Goal: Task Accomplishment & Management: Manage account settings

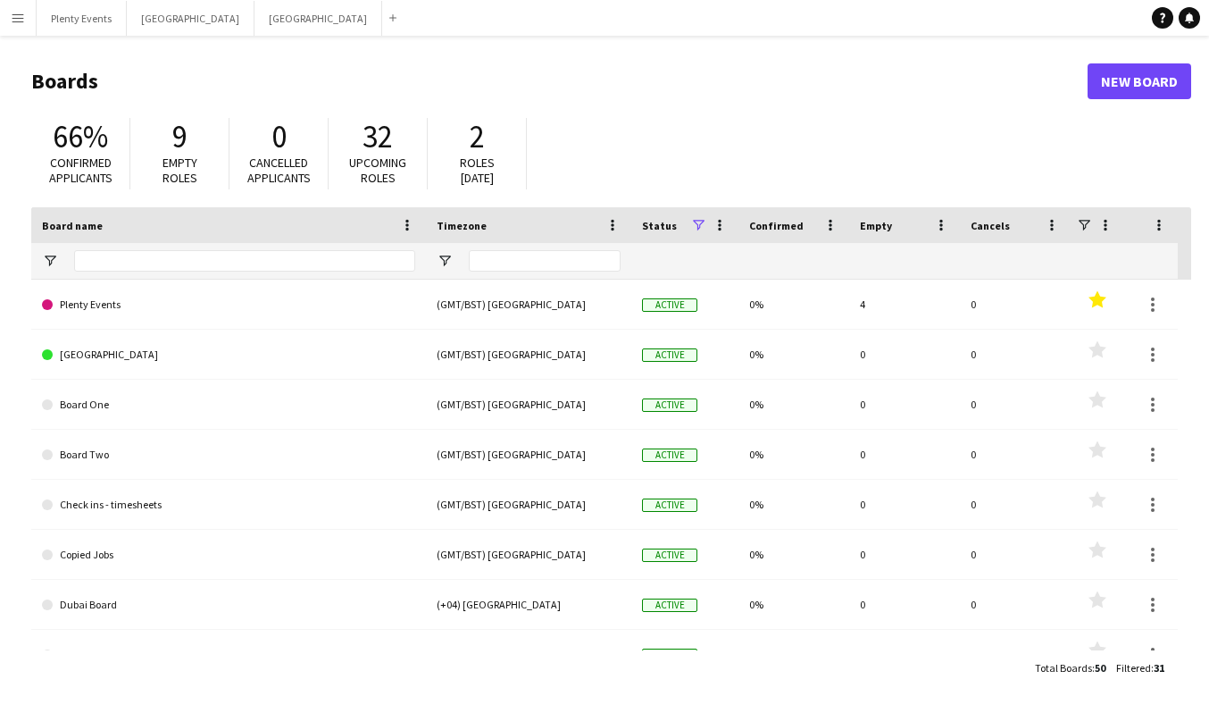
click at [19, 21] on app-icon "Menu" at bounding box center [18, 18] width 14 height 14
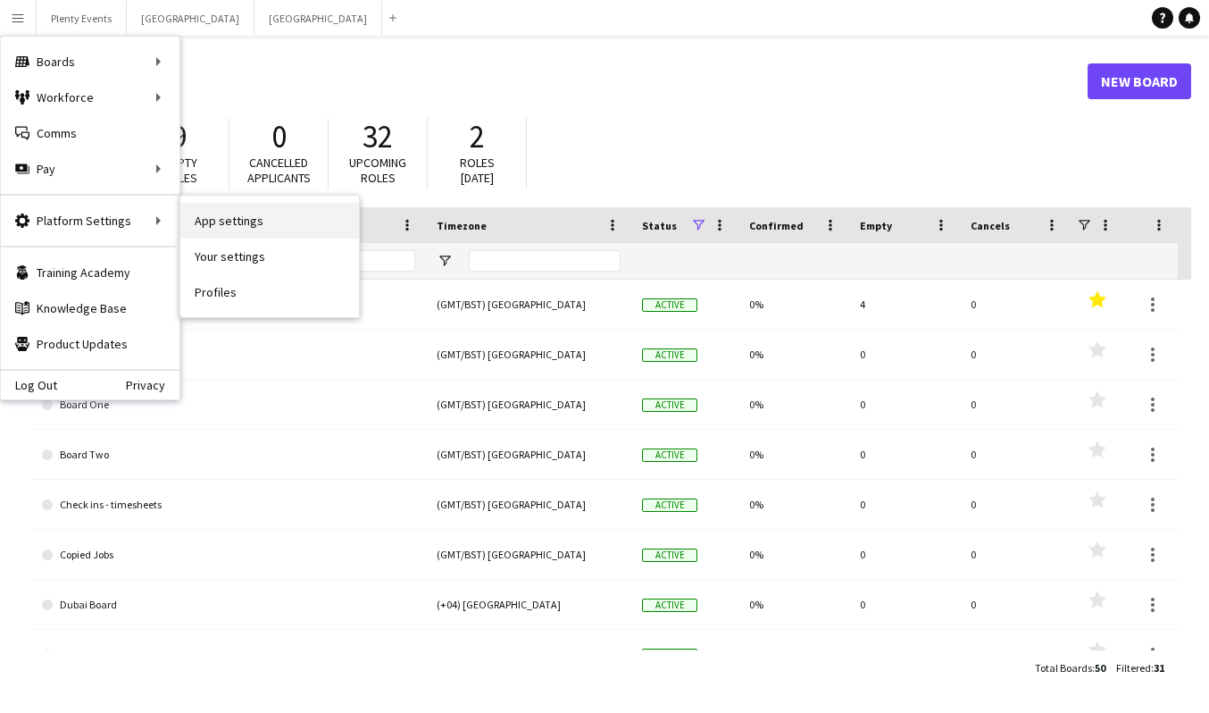
click at [222, 222] on link "App settings" at bounding box center [269, 221] width 179 height 36
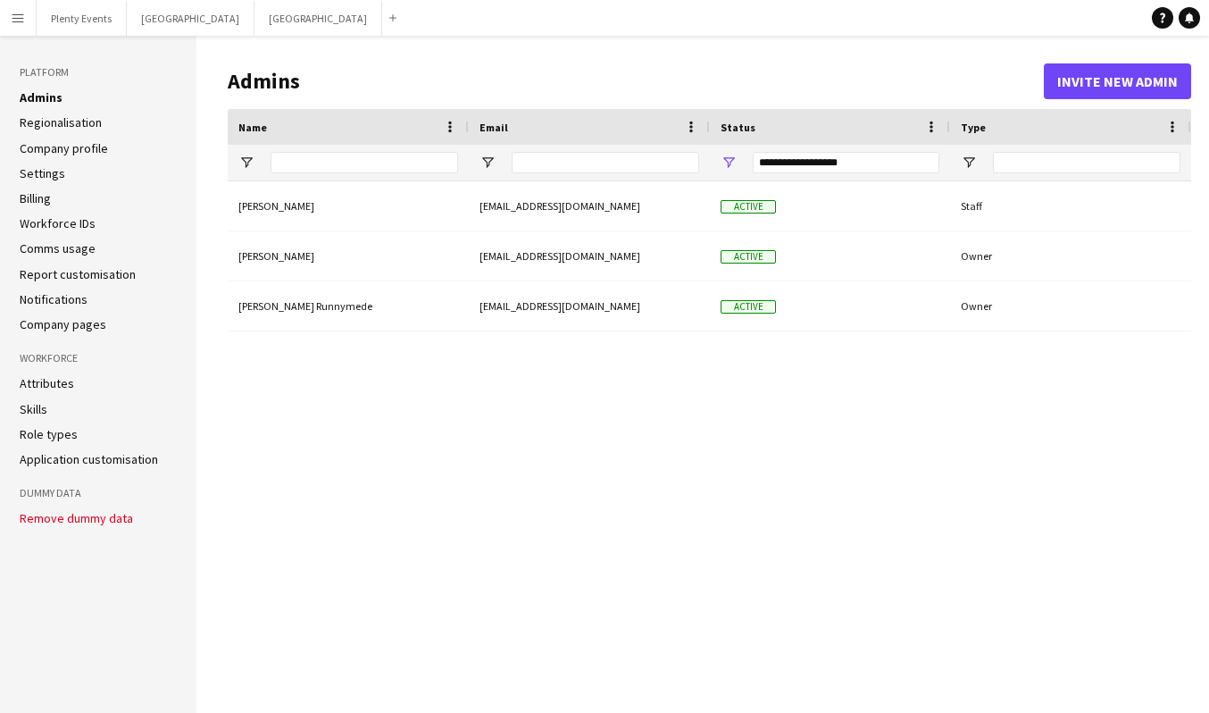
click at [80, 150] on link "Company profile" at bounding box center [64, 148] width 88 height 16
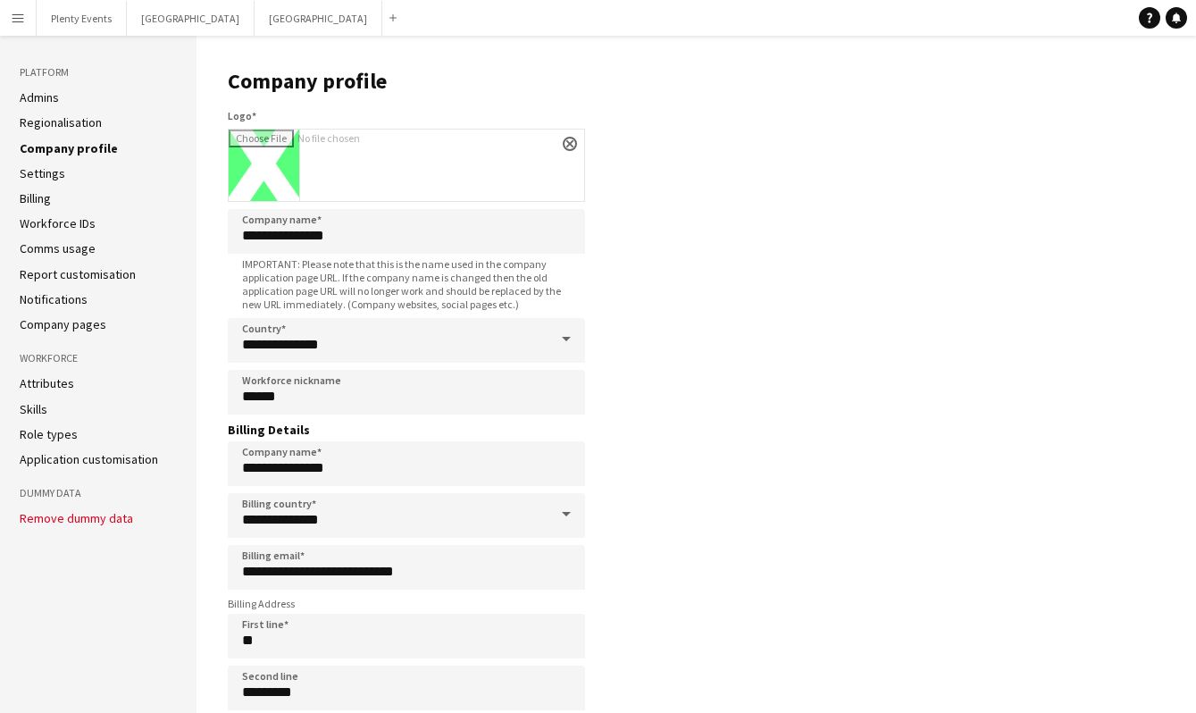
click at [82, 152] on link "Company profile" at bounding box center [69, 148] width 98 height 16
click at [69, 22] on button "Plenty Events Close" at bounding box center [82, 18] width 90 height 35
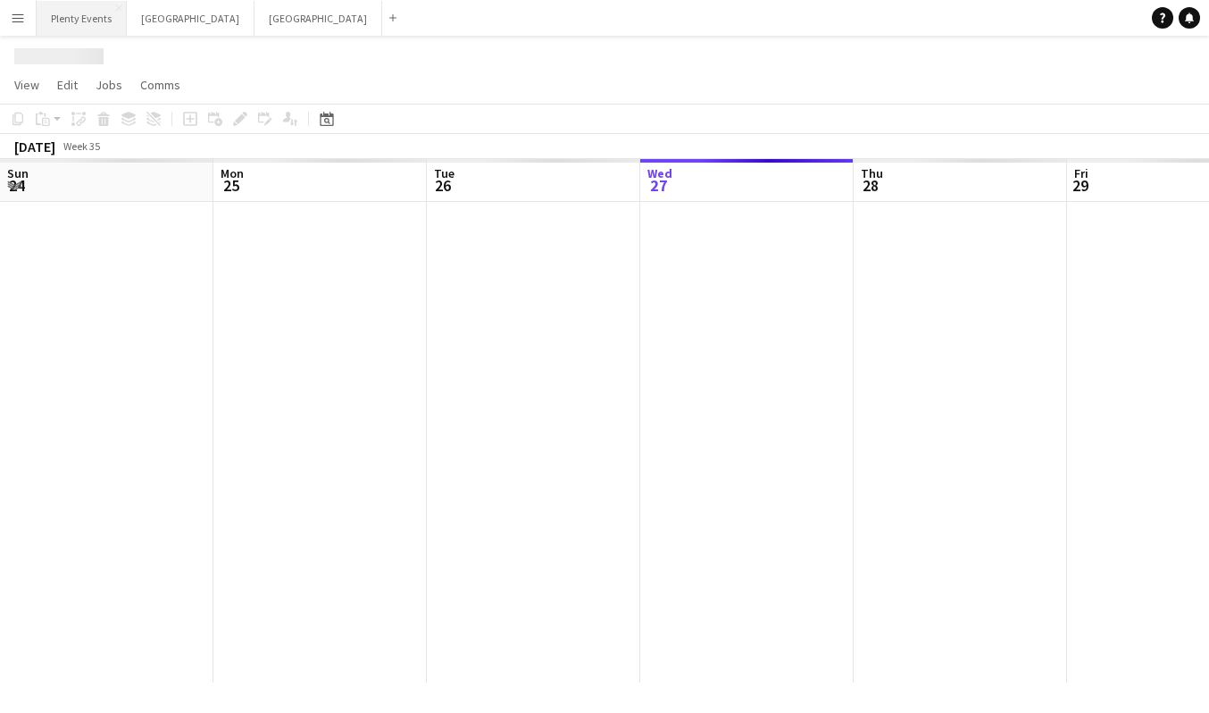
scroll to position [0, 427]
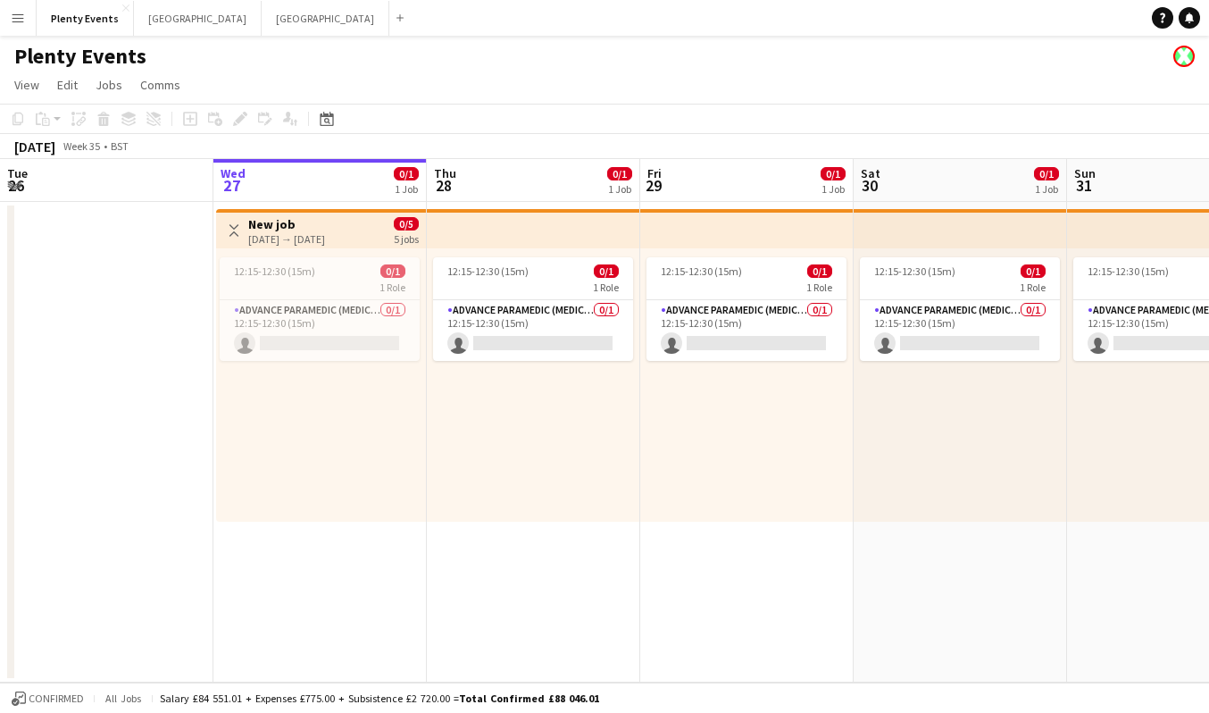
click at [234, 234] on app-icon "Toggle View" at bounding box center [234, 230] width 13 height 13
